Goal: Task Accomplishment & Management: Use online tool/utility

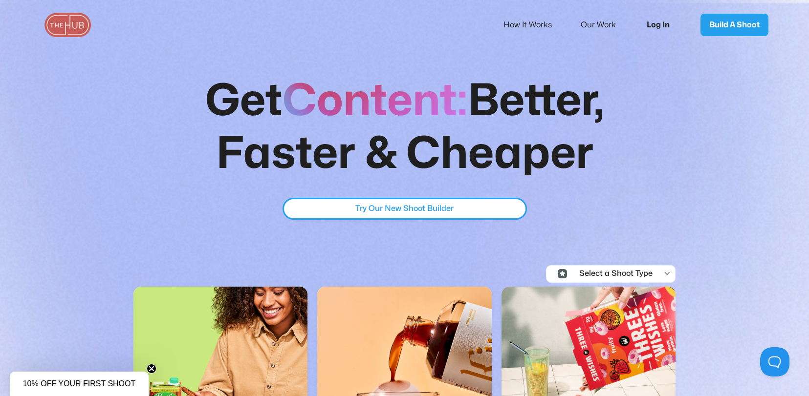
click at [653, 29] on link "Log In" at bounding box center [661, 25] width 49 height 32
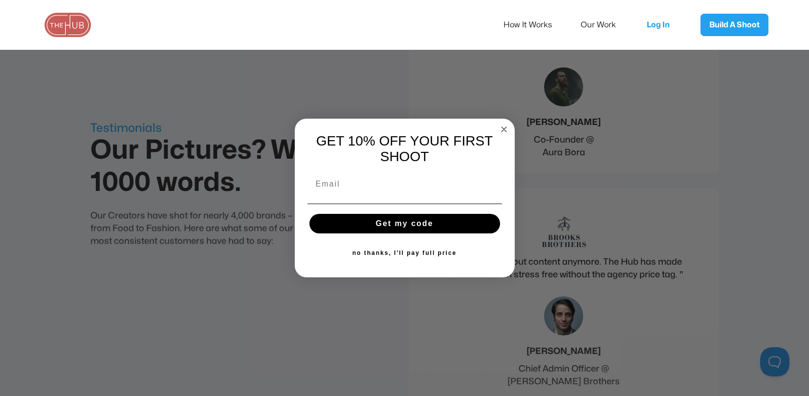
scroll to position [3379, 0]
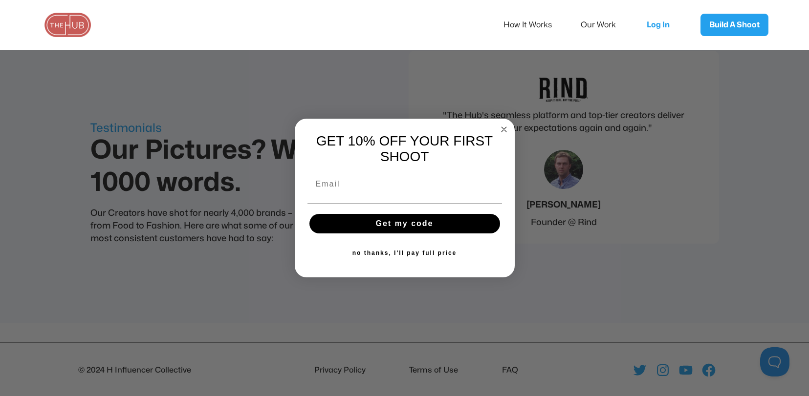
click at [502, 124] on circle "Close dialog" at bounding box center [503, 129] width 11 height 11
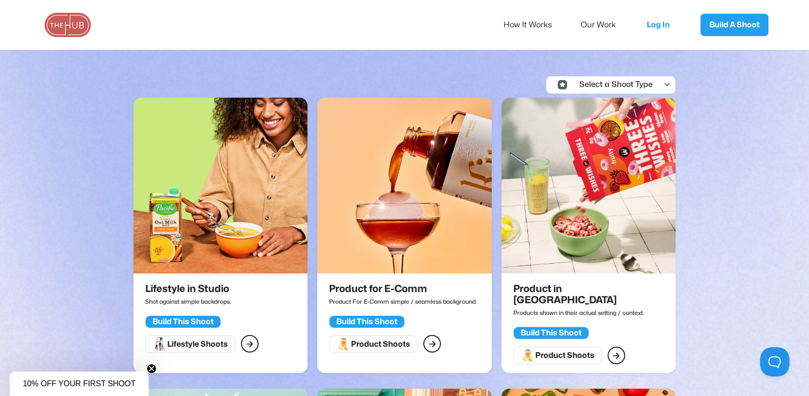
scroll to position [0, 0]
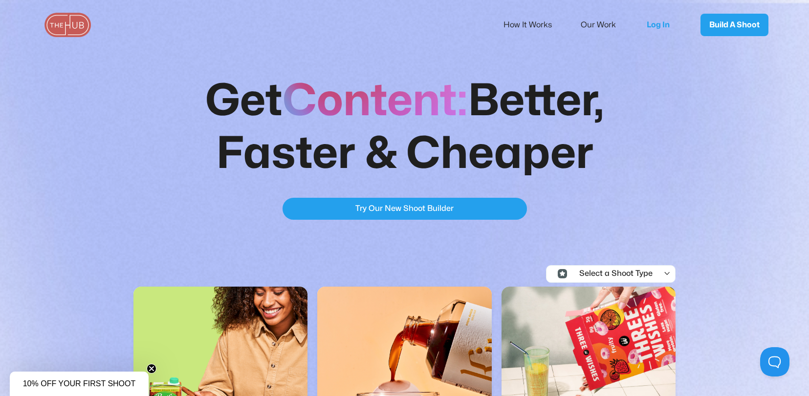
click at [477, 209] on link "Try Our New Shoot Builder Try Our New Shoot Builder" at bounding box center [404, 209] width 244 height 22
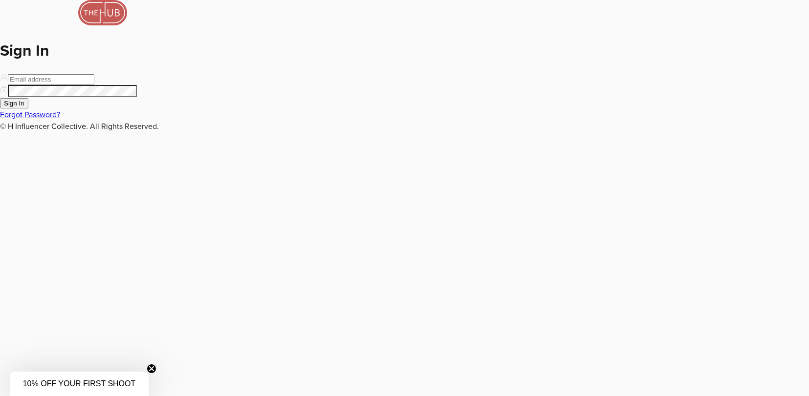
click at [94, 85] on input "email" at bounding box center [51, 79] width 86 height 10
type input "anneliesehorowitz@gmail.com"
click at [0, 98] on button "Sign In" at bounding box center [14, 103] width 28 height 10
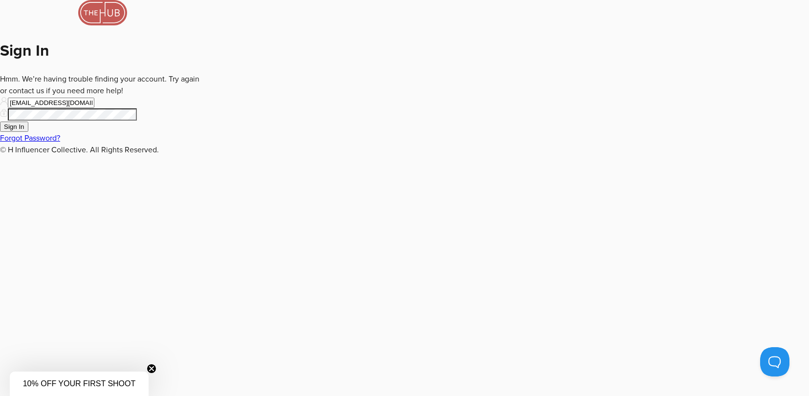
click at [205, 156] on form "Sign In Hmm. We’re having trouble finding your account. Try again or contact us…" at bounding box center [102, 78] width 205 height 156
click at [0, 122] on button "Sign In" at bounding box center [14, 127] width 28 height 10
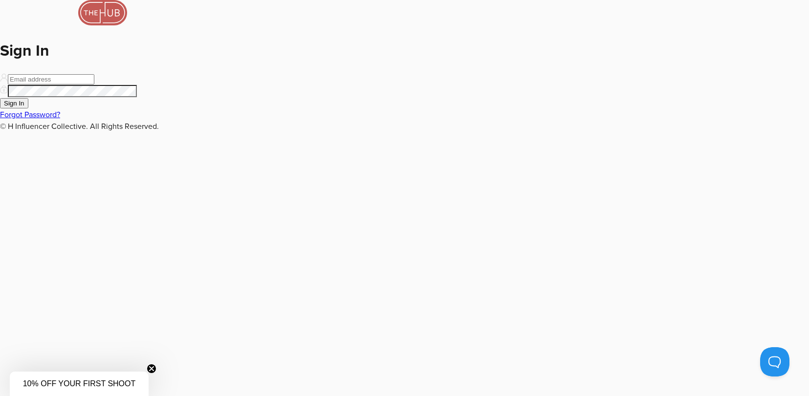
click at [94, 85] on input "email" at bounding box center [51, 79] width 86 height 10
type input "anneliesehorowitz@gmail.com"
click at [0, 98] on button "Sign In" at bounding box center [14, 103] width 28 height 10
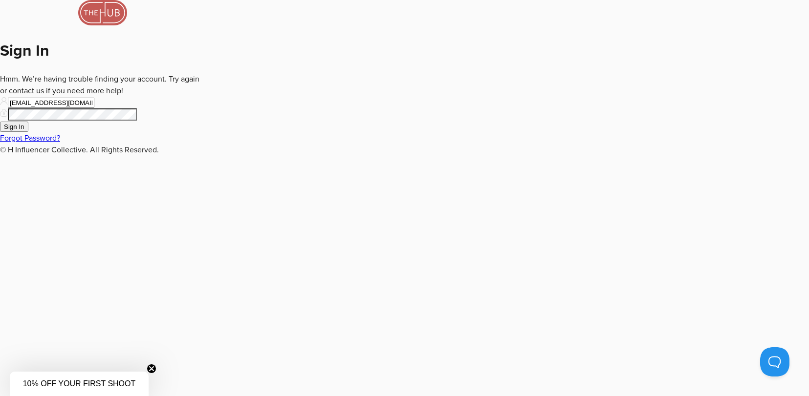
click at [205, 156] on form "Sign In Hmm. We’re having trouble finding your account. Try again or contact us…" at bounding box center [102, 78] width 205 height 156
click at [0, 122] on button "Sign In" at bounding box center [14, 127] width 28 height 10
click at [60, 143] on link "Forgot Password?" at bounding box center [30, 138] width 60 height 10
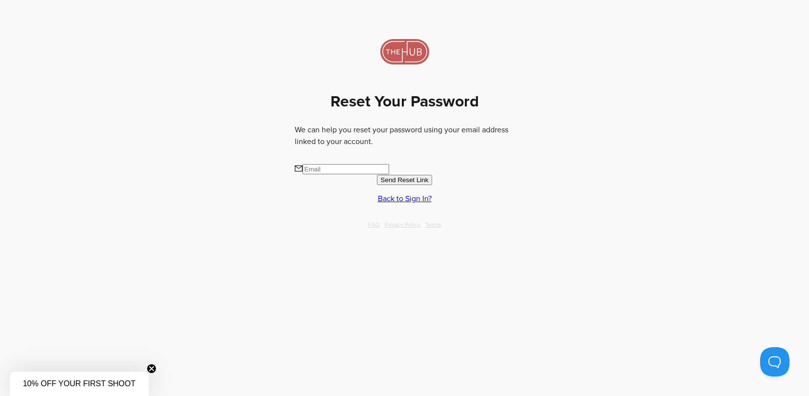
click at [373, 164] on input "text" at bounding box center [345, 169] width 86 height 10
click at [392, 176] on span "Send Reset Link" at bounding box center [405, 179] width 48 height 7
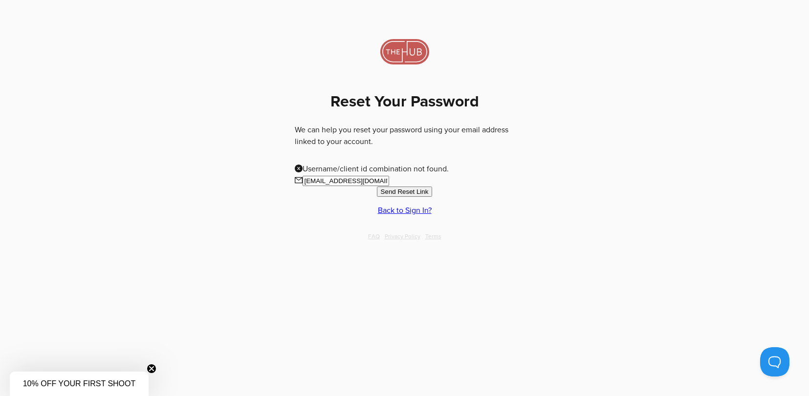
click at [372, 176] on input "anneliesehorowitz@gmail.com" at bounding box center [345, 181] width 86 height 10
type input "anneliesehorowitzphoto@gmail.com"
click at [377, 187] on button "Send Reset Link" at bounding box center [405, 192] width 56 height 10
click at [414, 188] on span "Send Reset Link" at bounding box center [405, 191] width 48 height 7
click at [411, 208] on link "Back to Sign In?" at bounding box center [405, 211] width 54 height 10
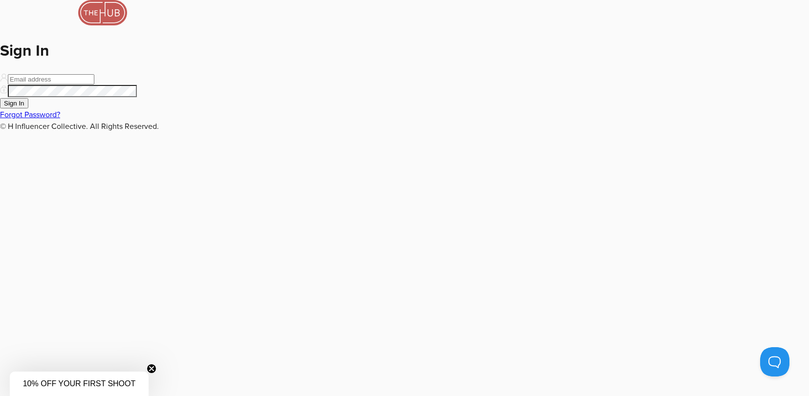
click at [94, 85] on input "email" at bounding box center [51, 79] width 86 height 10
click at [0, 98] on button "Sign In" at bounding box center [14, 103] width 28 height 10
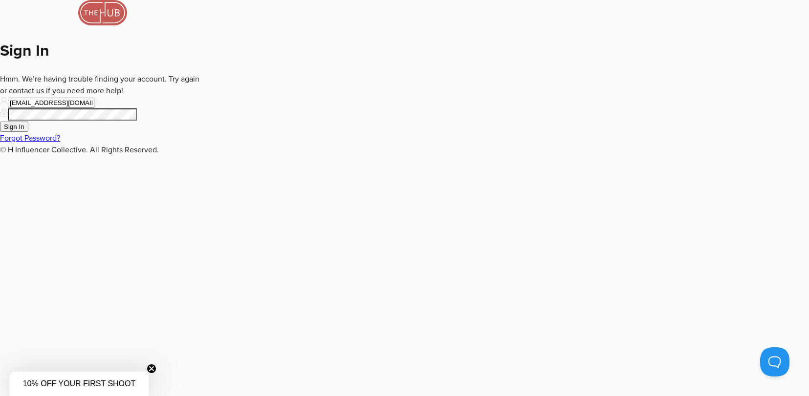
click at [94, 108] on input "anneliesehorowitzphoto@gmail.com" at bounding box center [51, 103] width 86 height 10
drag, startPoint x: 427, startPoint y: 201, endPoint x: 406, endPoint y: 202, distance: 20.5
click at [94, 108] on input "anneliesehorowitzphoto@gmail.com" at bounding box center [51, 103] width 86 height 10
type input "anneliesehorowitz@gmail.com"
click at [28, 132] on button "Sign In" at bounding box center [14, 127] width 28 height 10
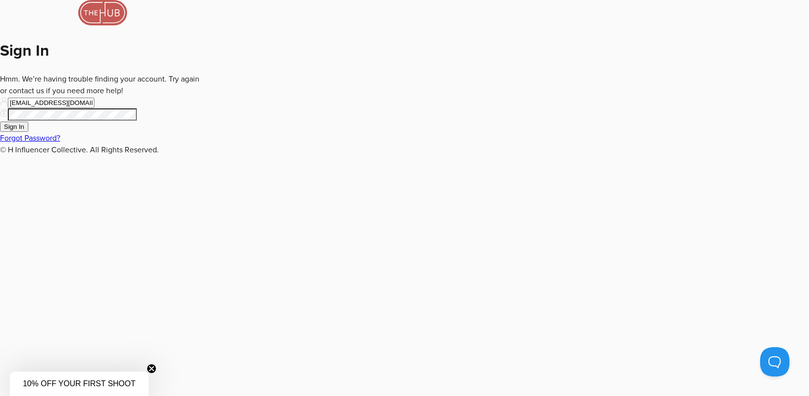
click at [205, 156] on form "Sign In Hmm. We’re having trouble finding your account. Try again or contact us…" at bounding box center [102, 78] width 205 height 156
click at [60, 143] on link "Forgot Password?" at bounding box center [30, 138] width 60 height 10
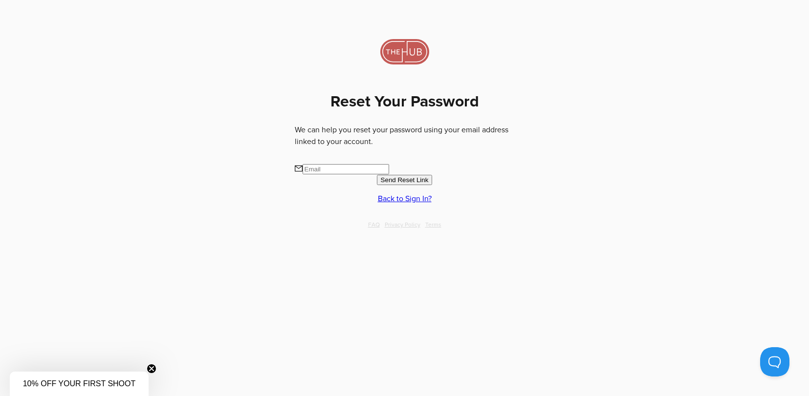
click at [373, 164] on input "text" at bounding box center [345, 169] width 86 height 10
click at [387, 176] on span "Send Reset Link" at bounding box center [405, 179] width 48 height 7
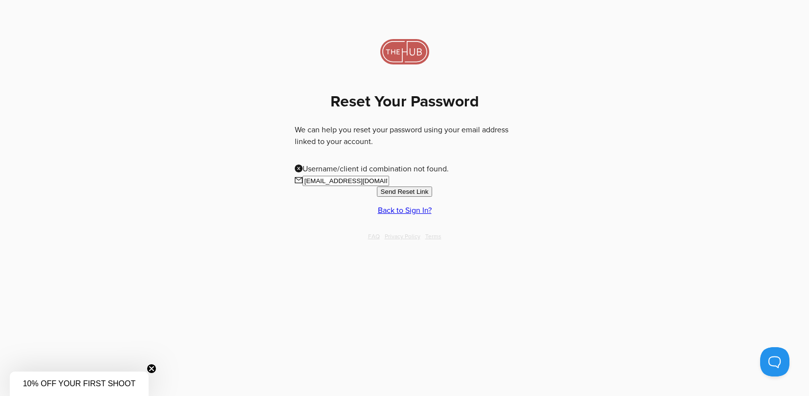
click at [389, 176] on input "anneliesehorowitz@gmail.com" at bounding box center [345, 181] width 86 height 10
drag, startPoint x: 426, startPoint y: 152, endPoint x: 252, endPoint y: 96, distance: 182.2
click at [252, 96] on div "Reset Your Password We can help you reset your password using your email addres…" at bounding box center [404, 143] width 311 height 107
type input "ahorowitz100"
click at [377, 198] on button "Send Reset Link" at bounding box center [405, 203] width 56 height 10
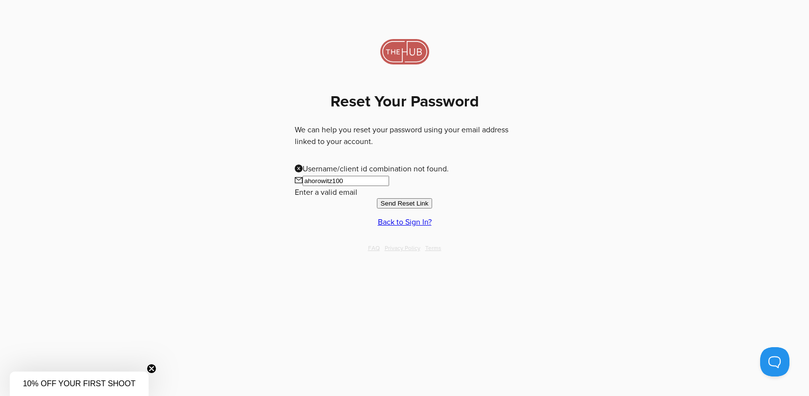
click at [397, 200] on span "Send Reset Link" at bounding box center [405, 203] width 48 height 7
click at [395, 217] on link "Back to Sign In?" at bounding box center [405, 222] width 54 height 10
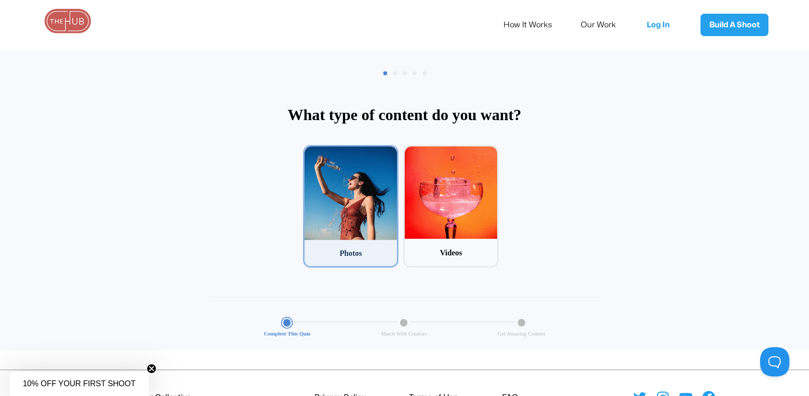
click at [378, 205] on div at bounding box center [350, 194] width 92 height 94
click at [309, 151] on input "1 Photos" at bounding box center [306, 148] width 6 height 6
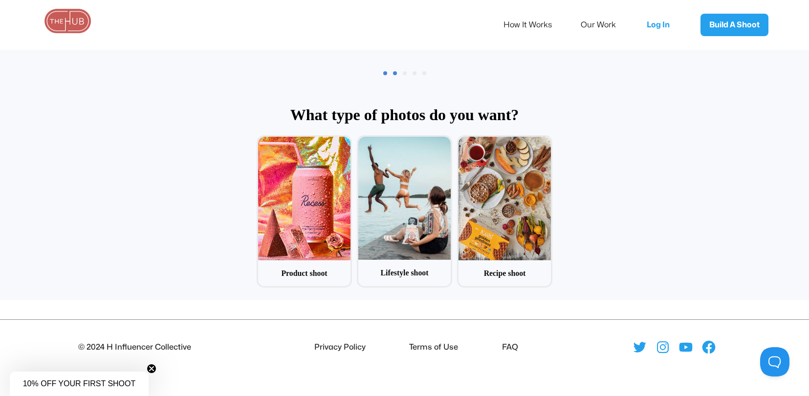
scroll to position [47, 0]
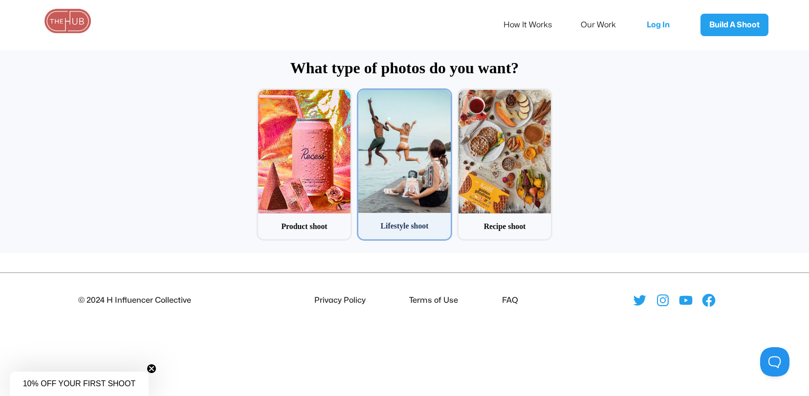
click at [439, 166] on div at bounding box center [404, 151] width 92 height 123
click at [363, 95] on input "2 Lifestyle shoot" at bounding box center [360, 91] width 6 height 6
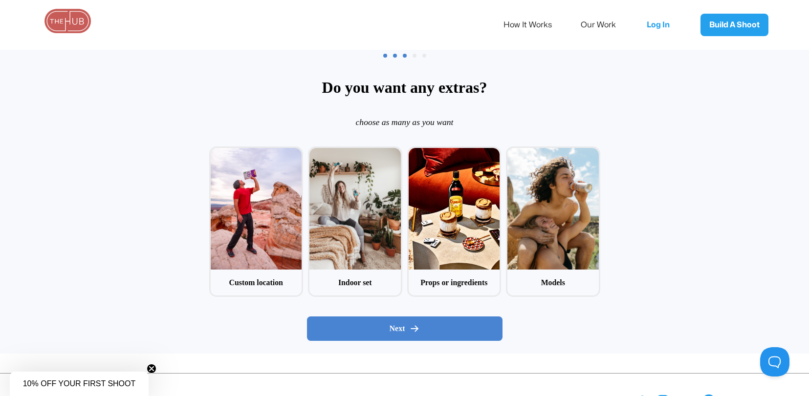
click at [402, 166] on div "Indoor set" at bounding box center [355, 222] width 94 height 150
click at [314, 153] on input "2 Indoor set" at bounding box center [311, 150] width 6 height 6
checkbox input "true"
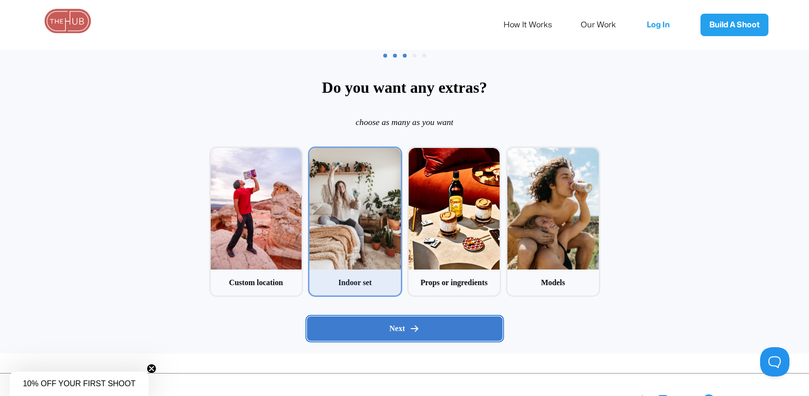
click at [468, 328] on div "Next" at bounding box center [404, 329] width 179 height 10
radio input "false"
radio input "true"
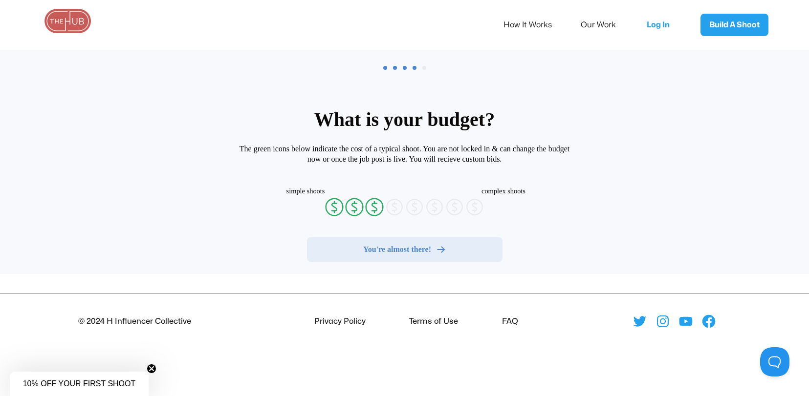
radio input "false"
click at [604, 21] on link "Our Work" at bounding box center [604, 25] width 48 height 21
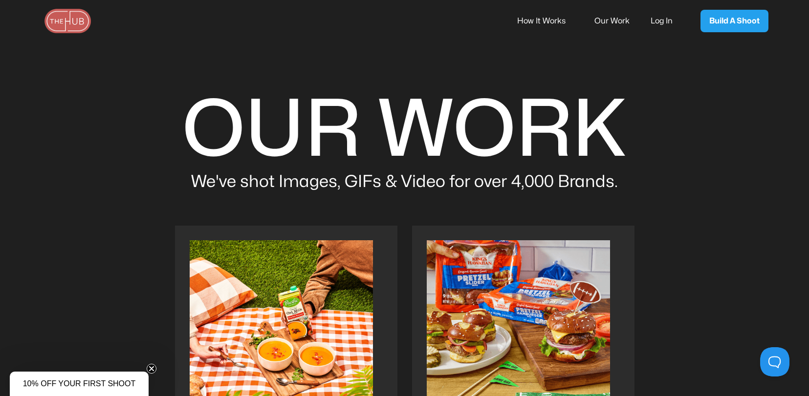
click at [666, 23] on link "Log In" at bounding box center [667, 21] width 35 height 21
